Goal: Task Accomplishment & Management: Use online tool/utility

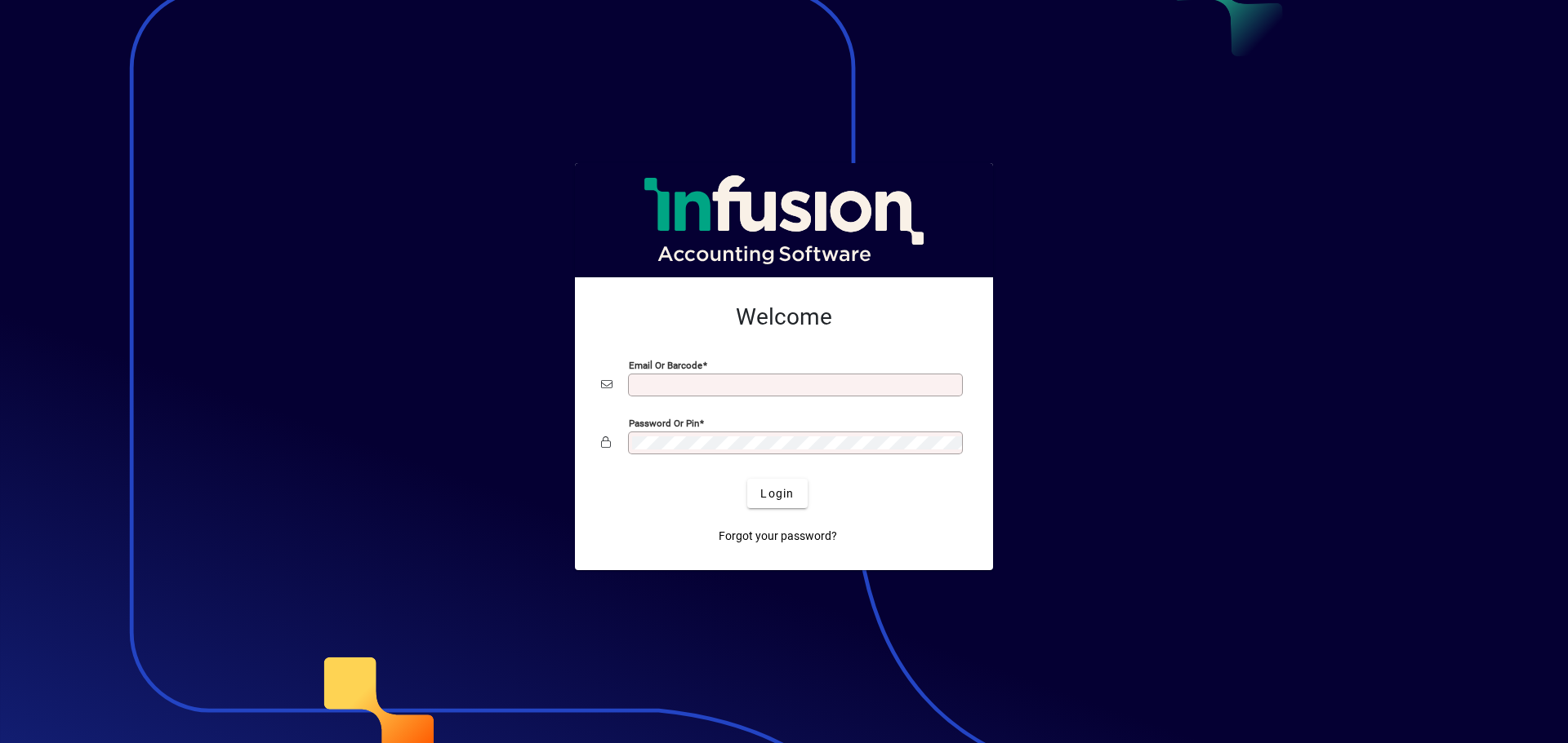
type input "**********"
click at [779, 499] on span "Login" at bounding box center [777, 494] width 33 height 17
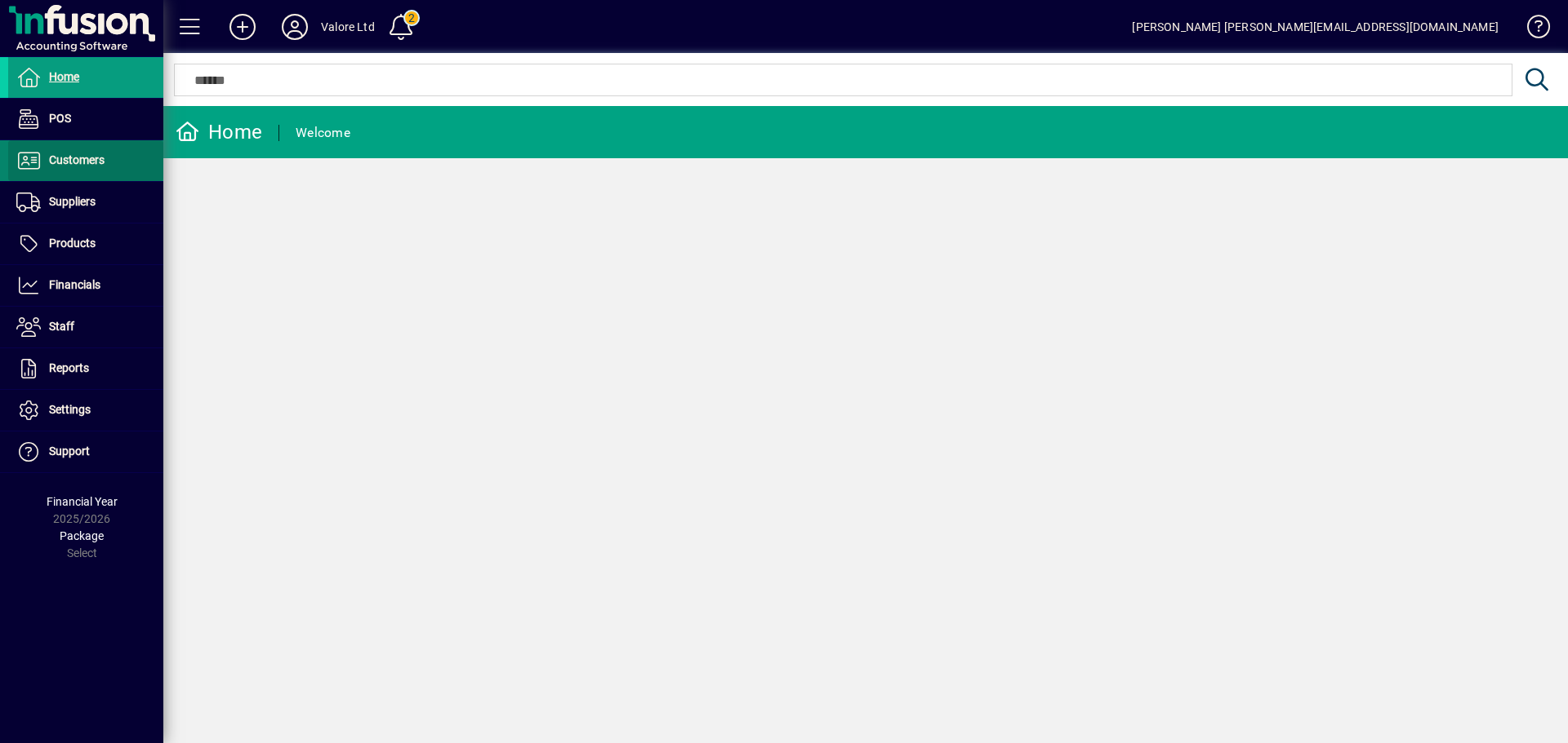
click at [116, 158] on span at bounding box center [86, 160] width 155 height 39
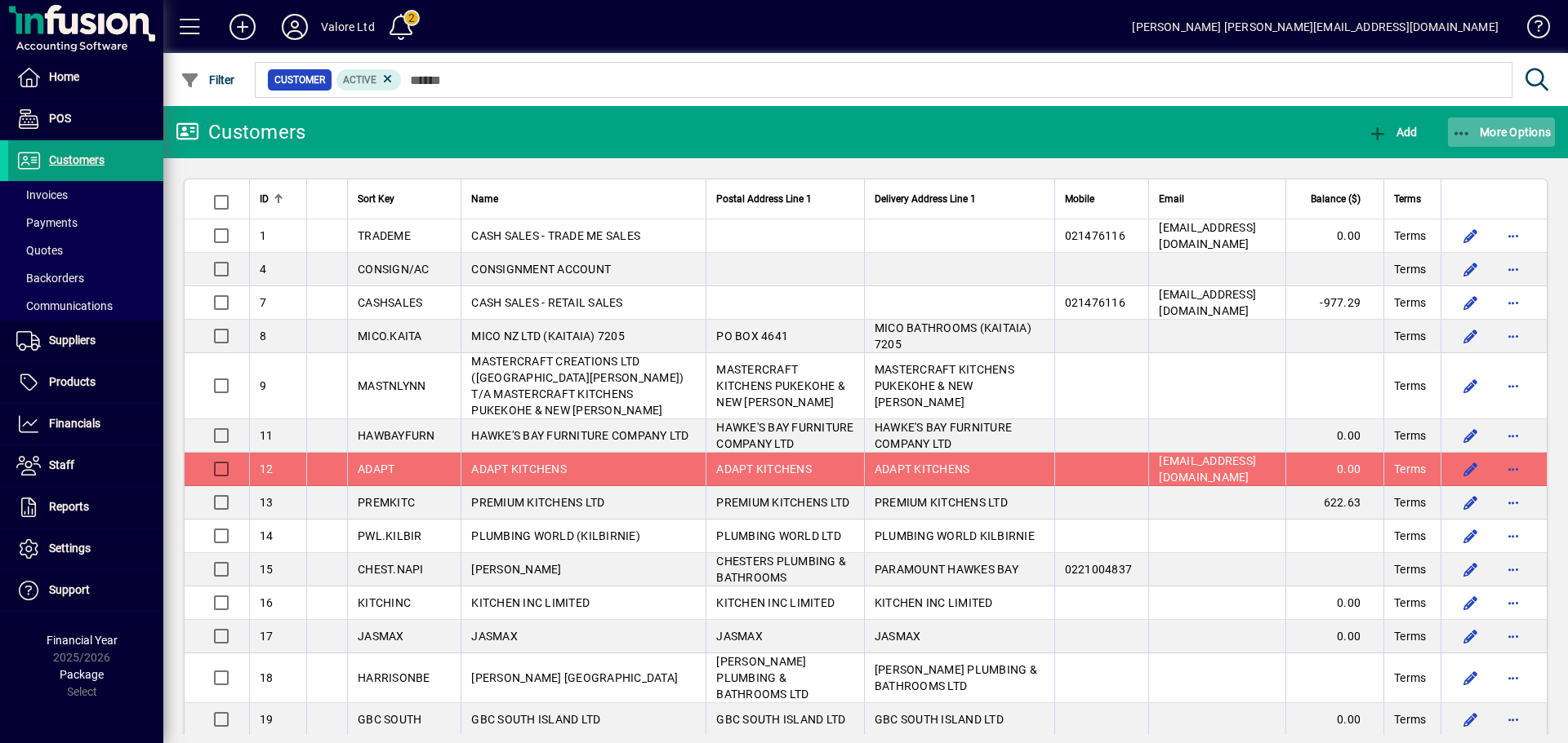
click at [1493, 142] on span "button" at bounding box center [1501, 131] width 108 height 39
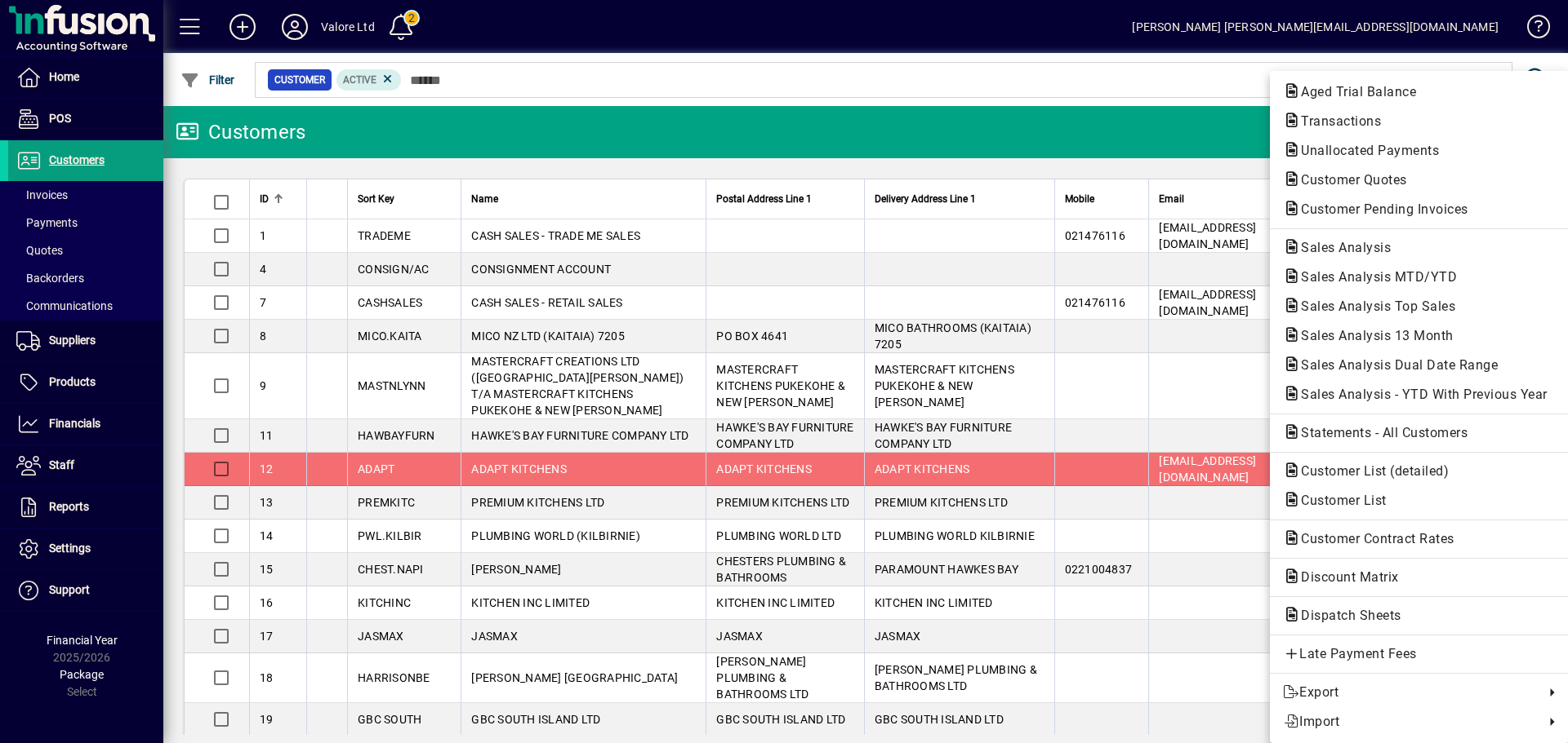
click at [1333, 122] on span "Transactions" at bounding box center [1335, 121] width 106 height 15
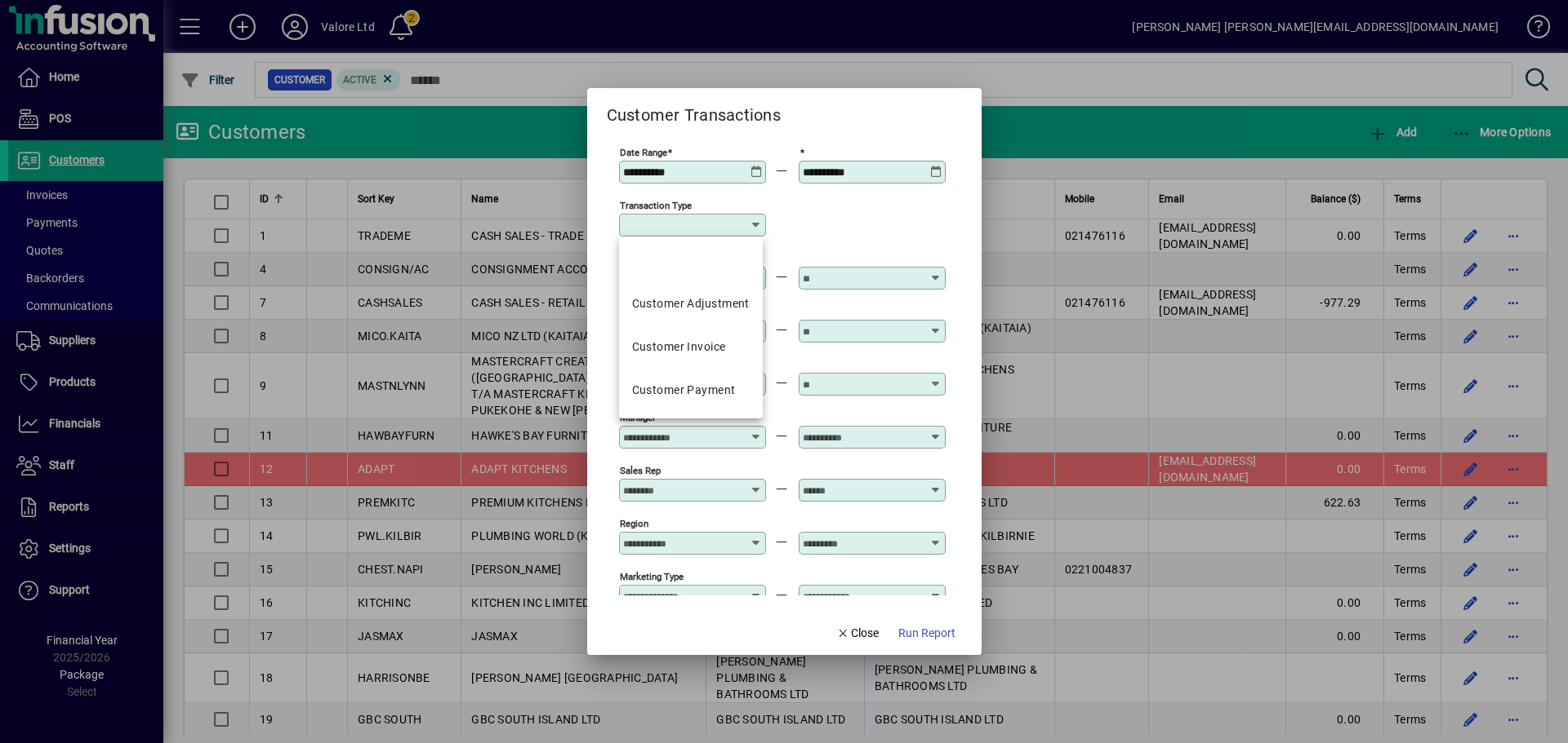
click at [676, 224] on input "Transaction Type" at bounding box center [686, 226] width 127 height 13
click at [694, 348] on div "Customer Invoice" at bounding box center [679, 348] width 94 height 17
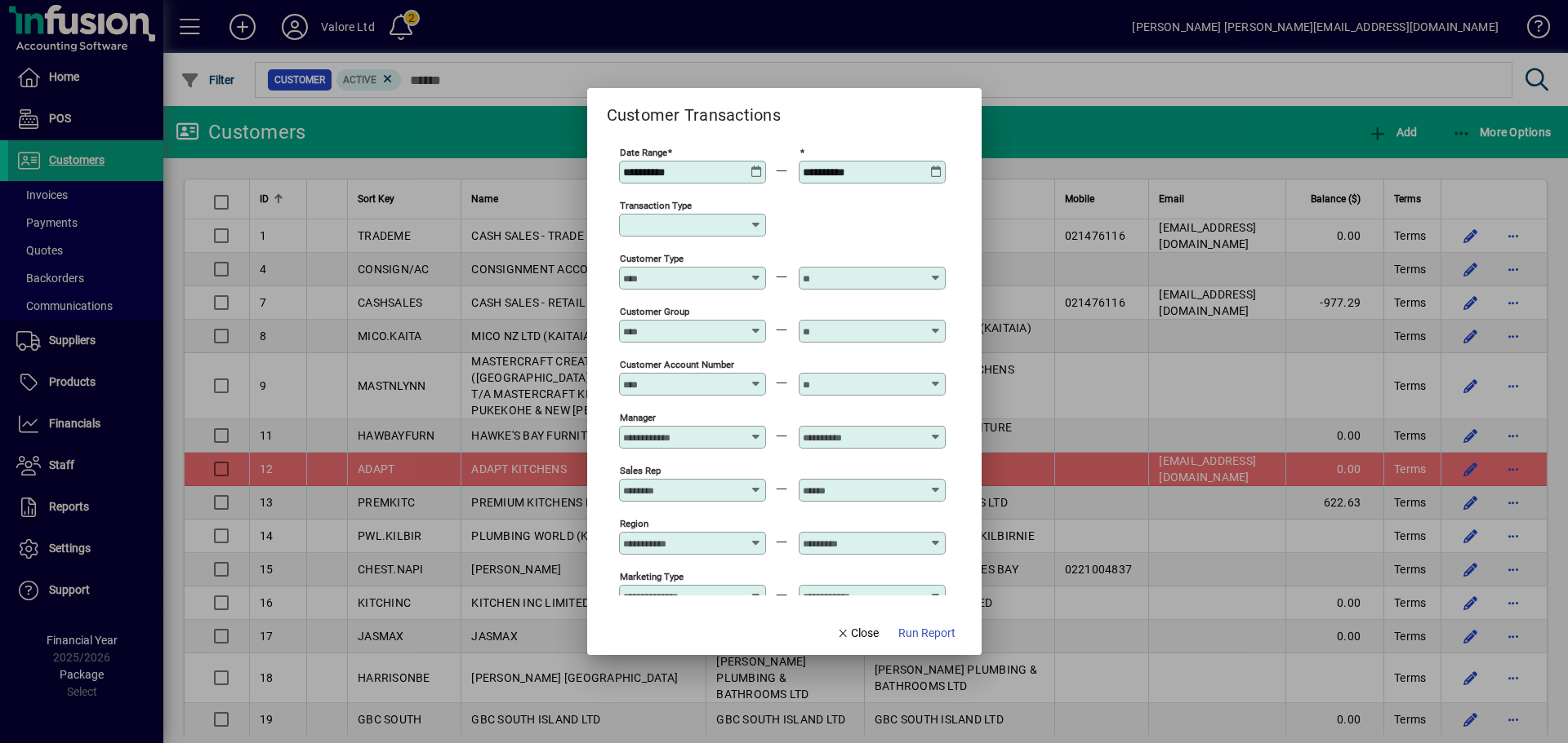
type input "**********"
click at [759, 166] on icon at bounding box center [756, 166] width 12 height 0
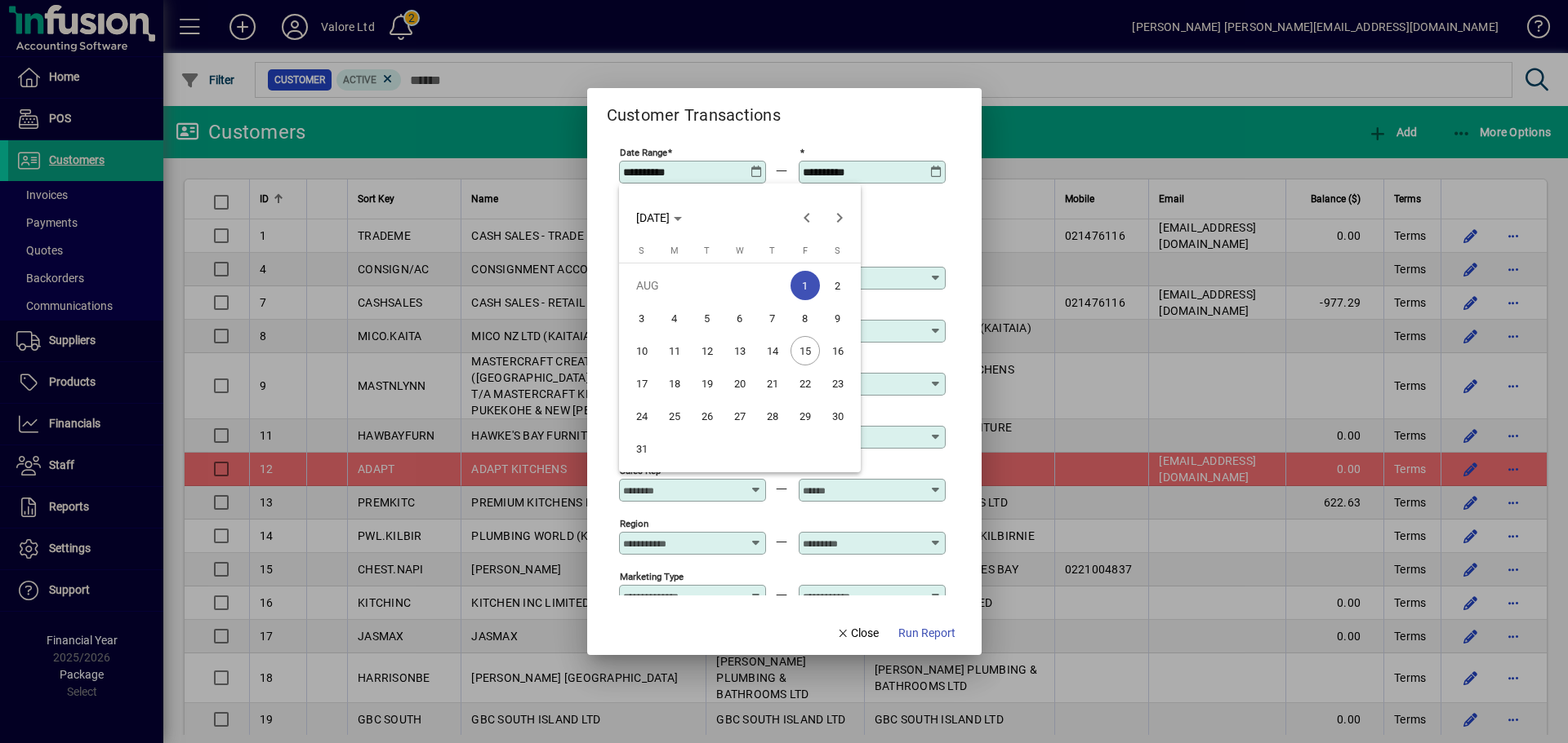
click at [898, 213] on div at bounding box center [784, 372] width 1568 height 743
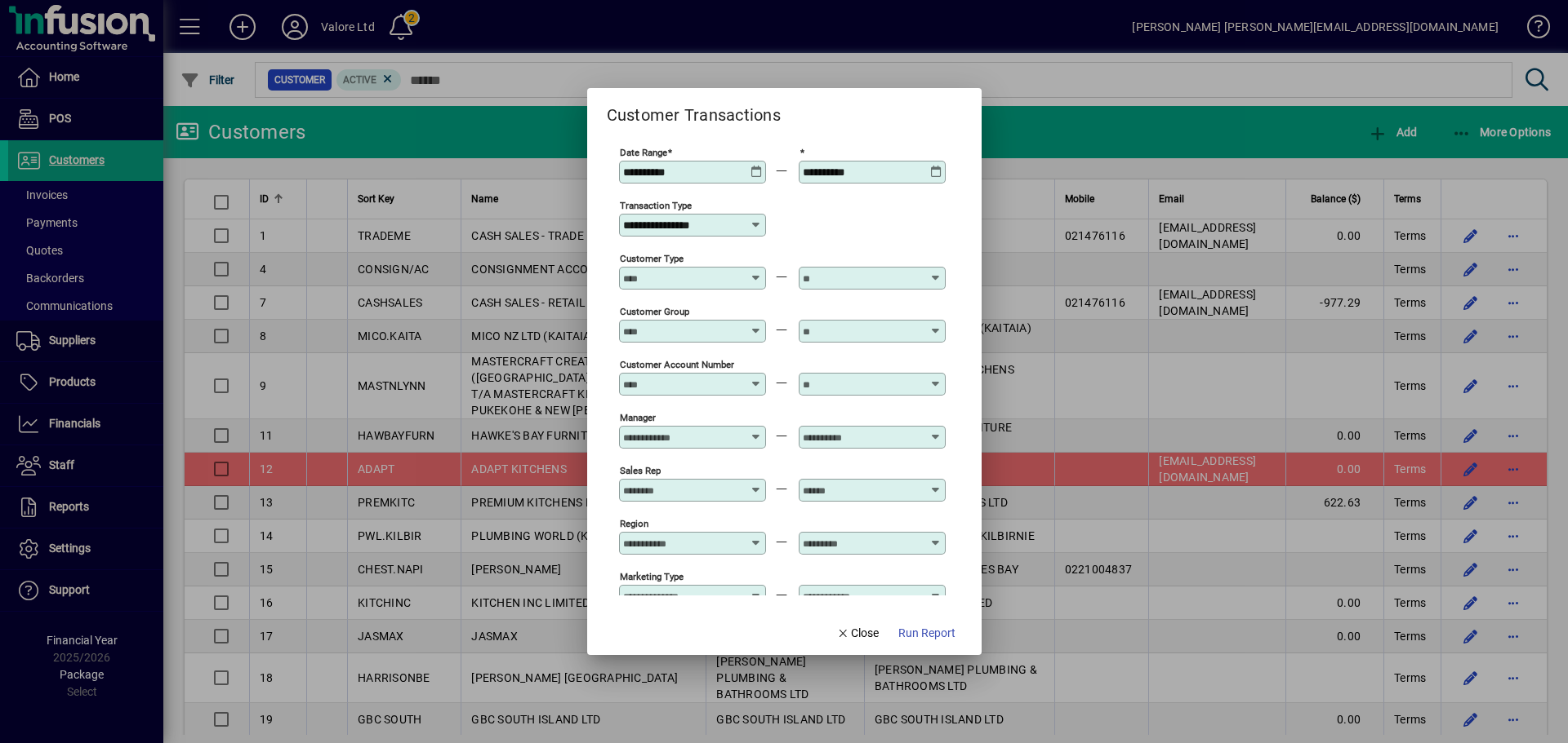
click at [938, 166] on icon at bounding box center [936, 166] width 12 height 0
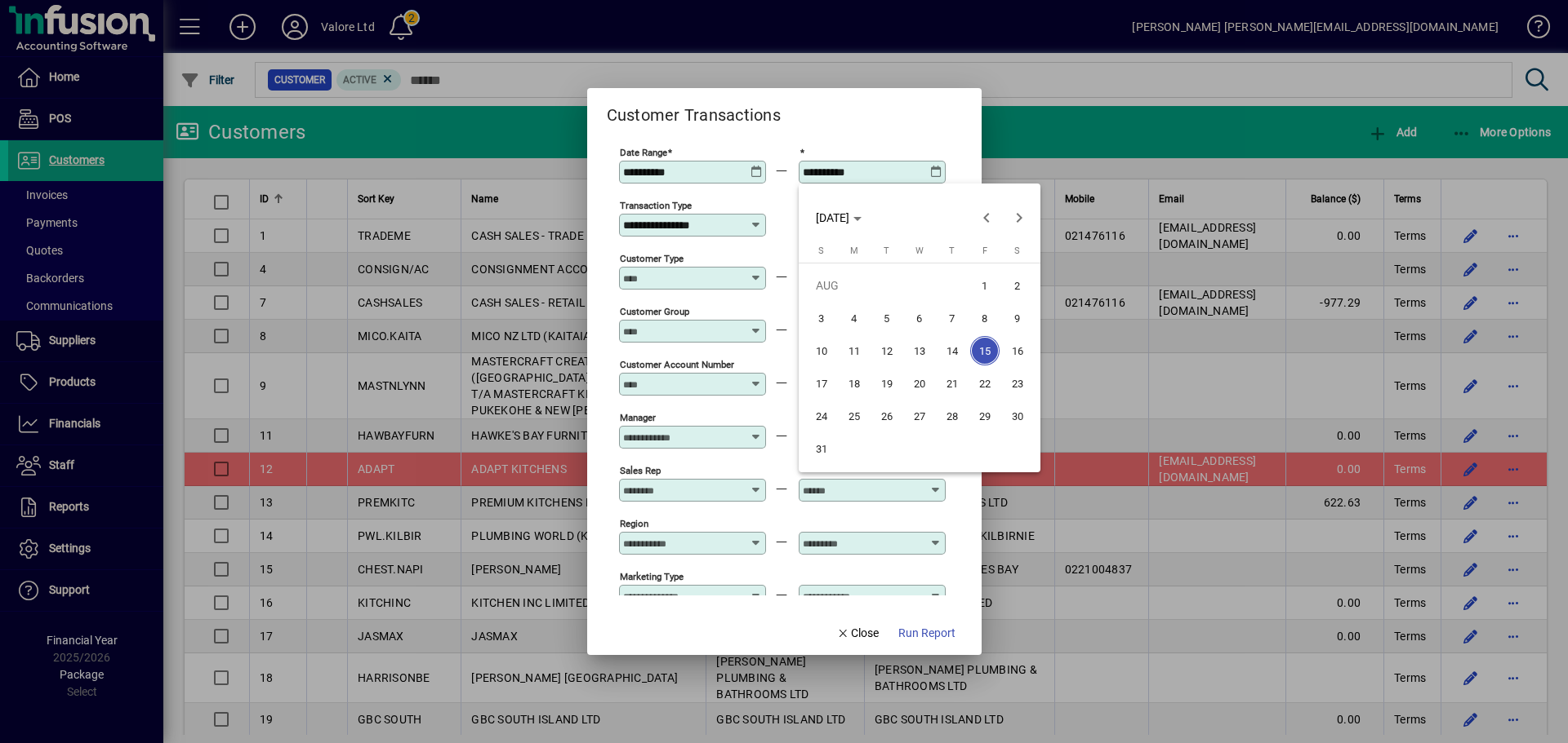
click at [1015, 359] on span "16" at bounding box center [1017, 351] width 30 height 30
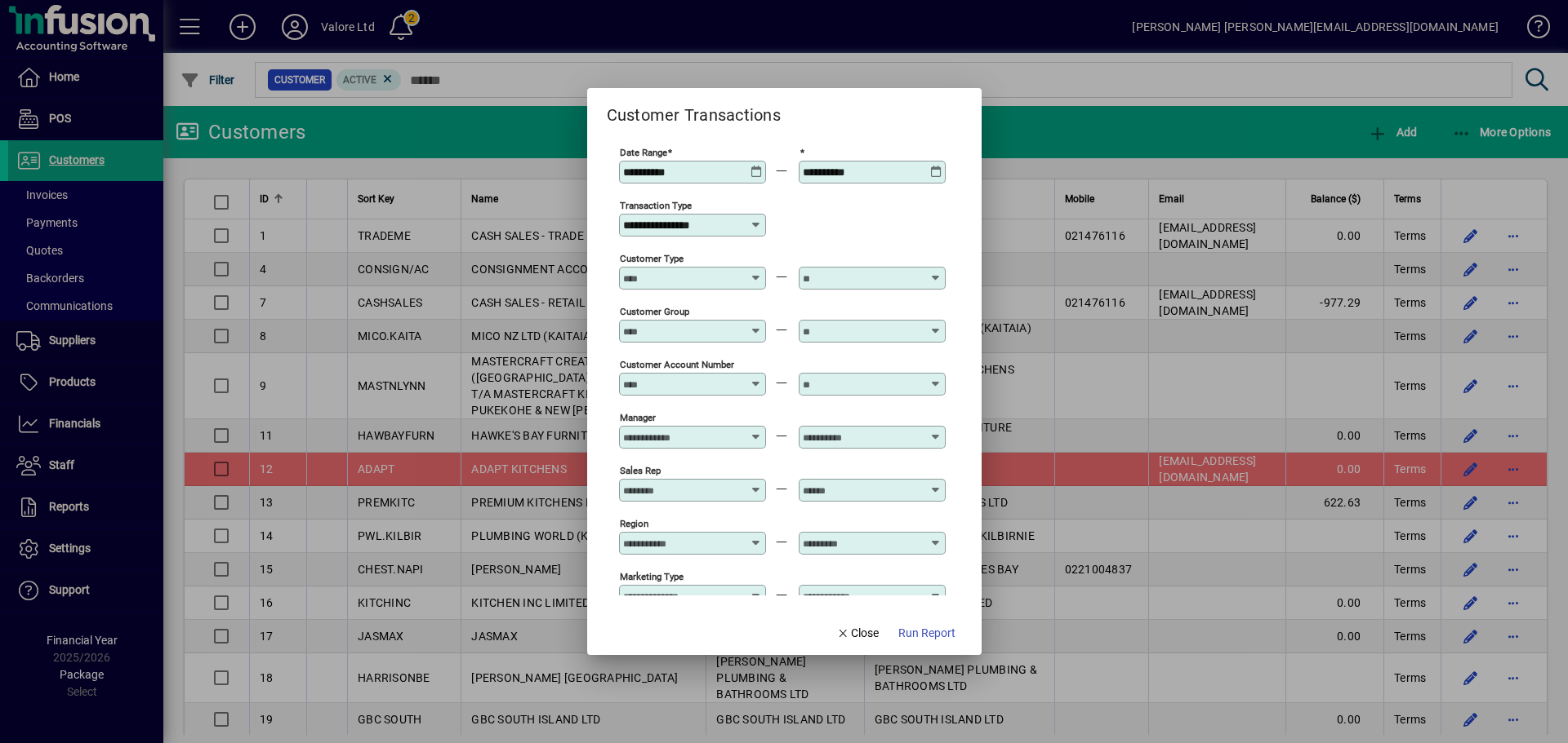
type input "**********"
click at [919, 631] on span "Run Report" at bounding box center [927, 633] width 57 height 17
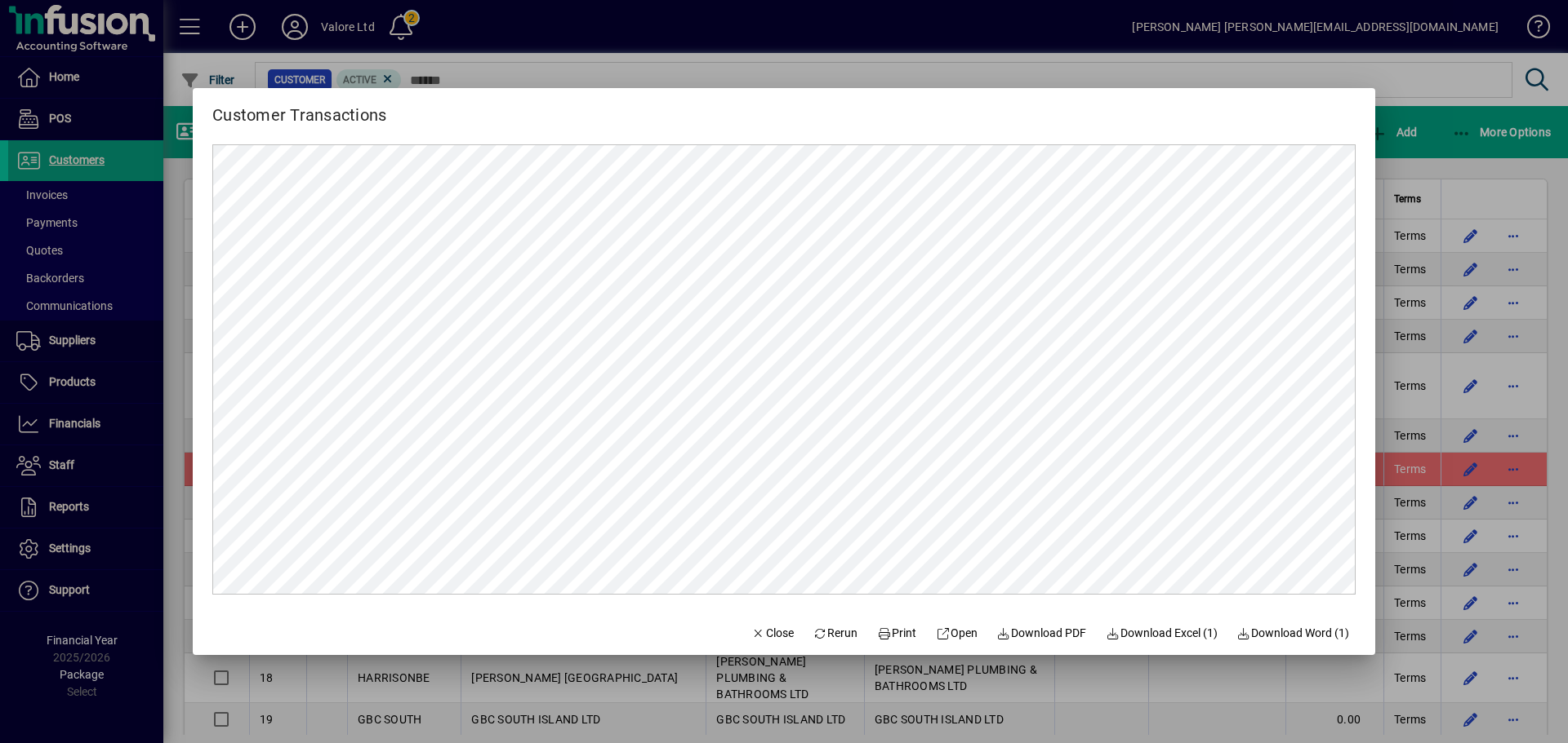
click at [1116, 627] on span "Download Excel (1)" at bounding box center [1161, 633] width 112 height 17
click at [1469, 104] on div at bounding box center [784, 372] width 1568 height 743
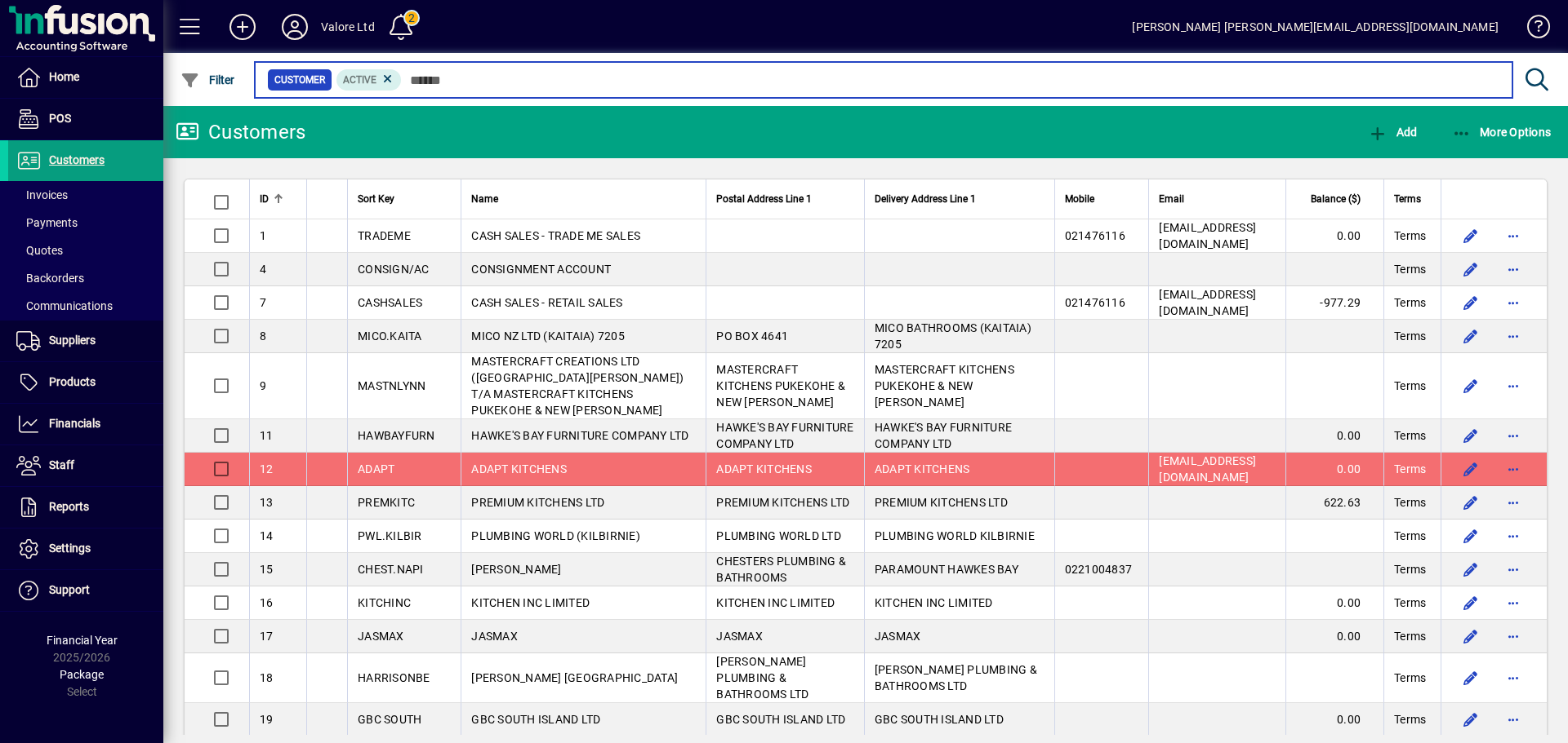
click at [453, 74] on input "text" at bounding box center [950, 80] width 1097 height 23
